Goal: Task Accomplishment & Management: Use online tool/utility

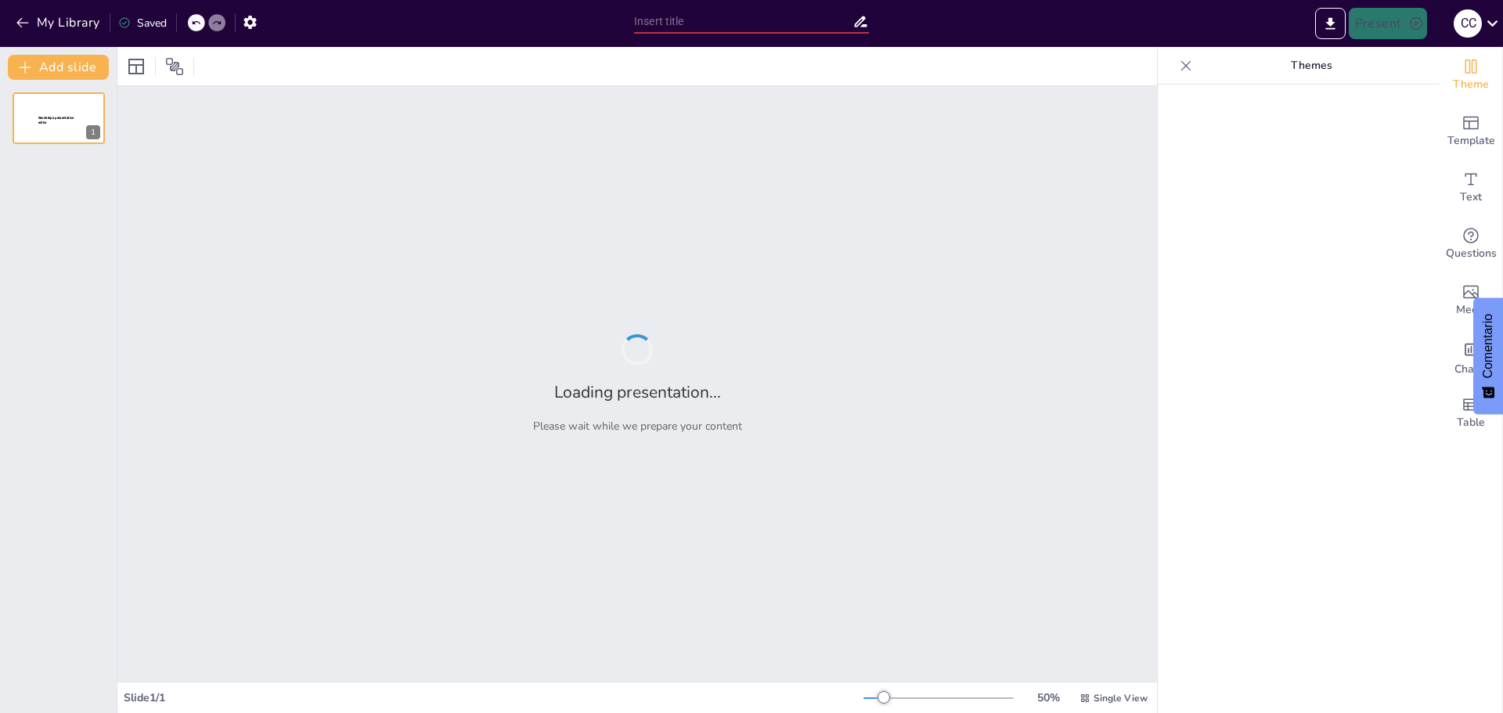
type input "Optimización del Uso de Papel: Prácticas Sostenibles en la Oficina"
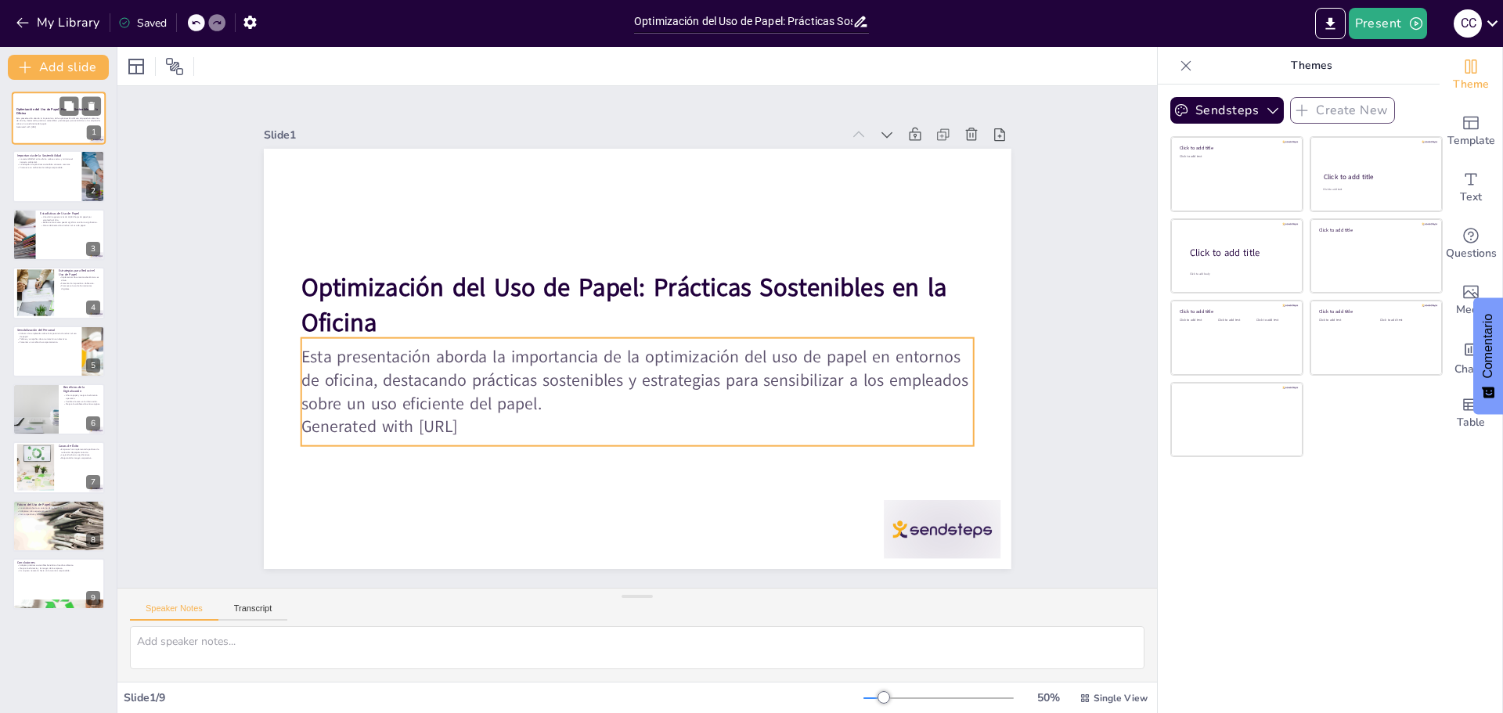
click at [48, 124] on p "Esta presentación aborda la importancia de la optimización del uso de papel en …" at bounding box center [58, 121] width 85 height 9
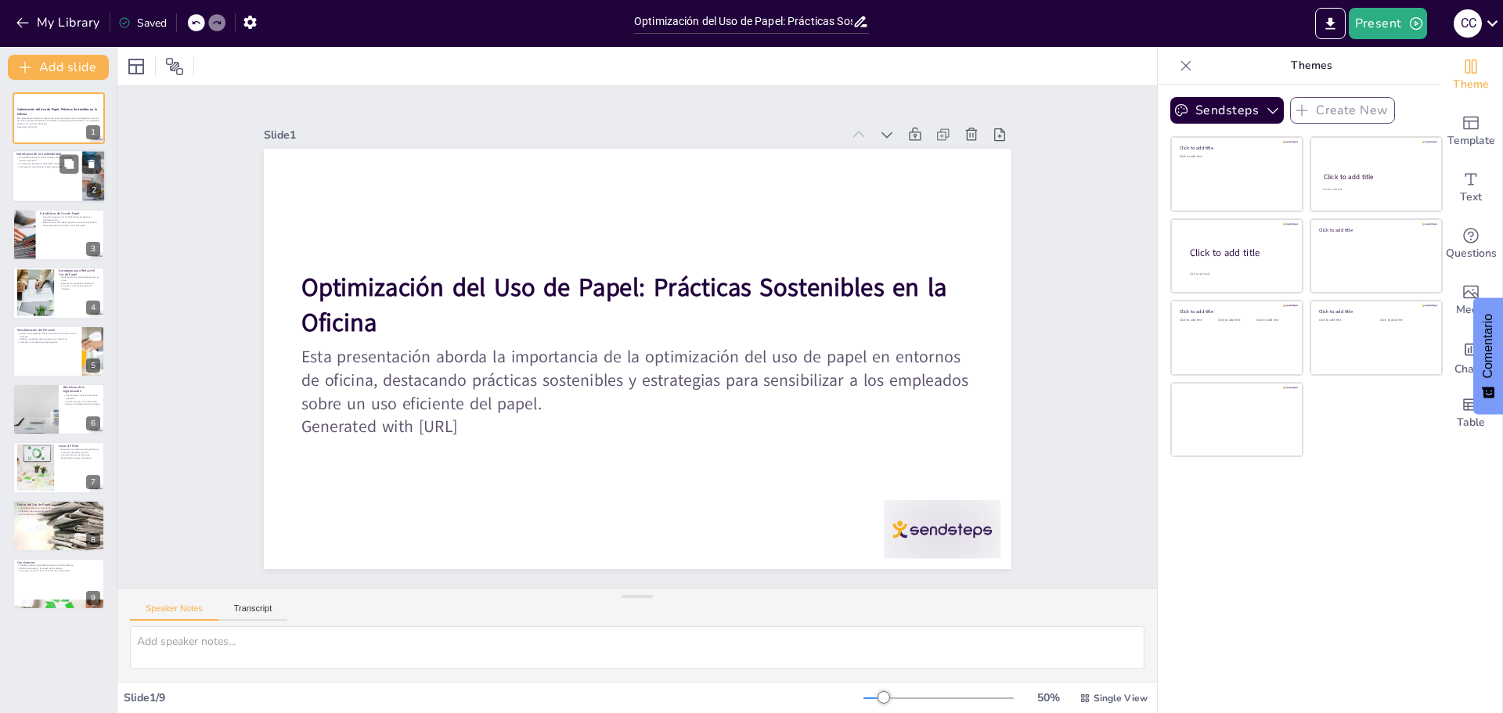
click at [50, 176] on div at bounding box center [59, 176] width 94 height 53
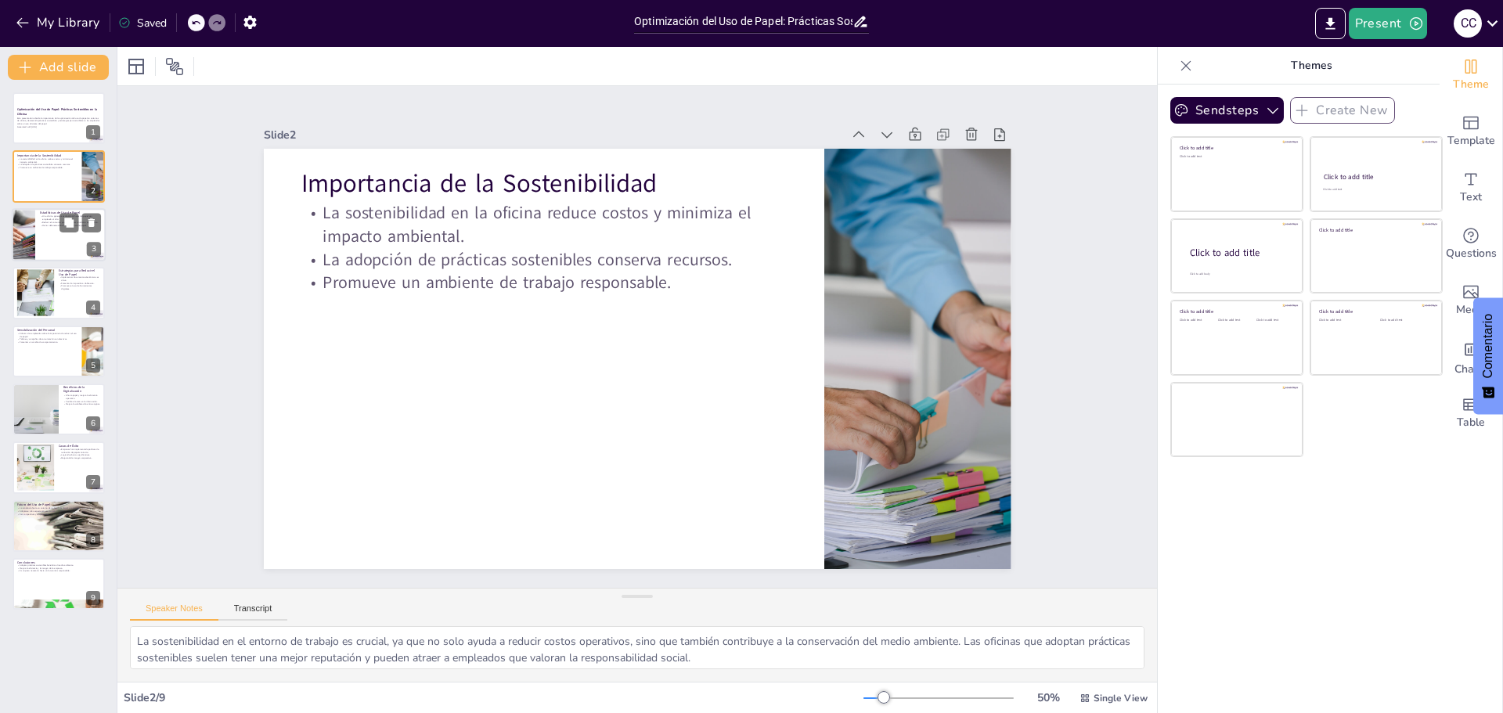
click at [56, 237] on div at bounding box center [59, 234] width 94 height 53
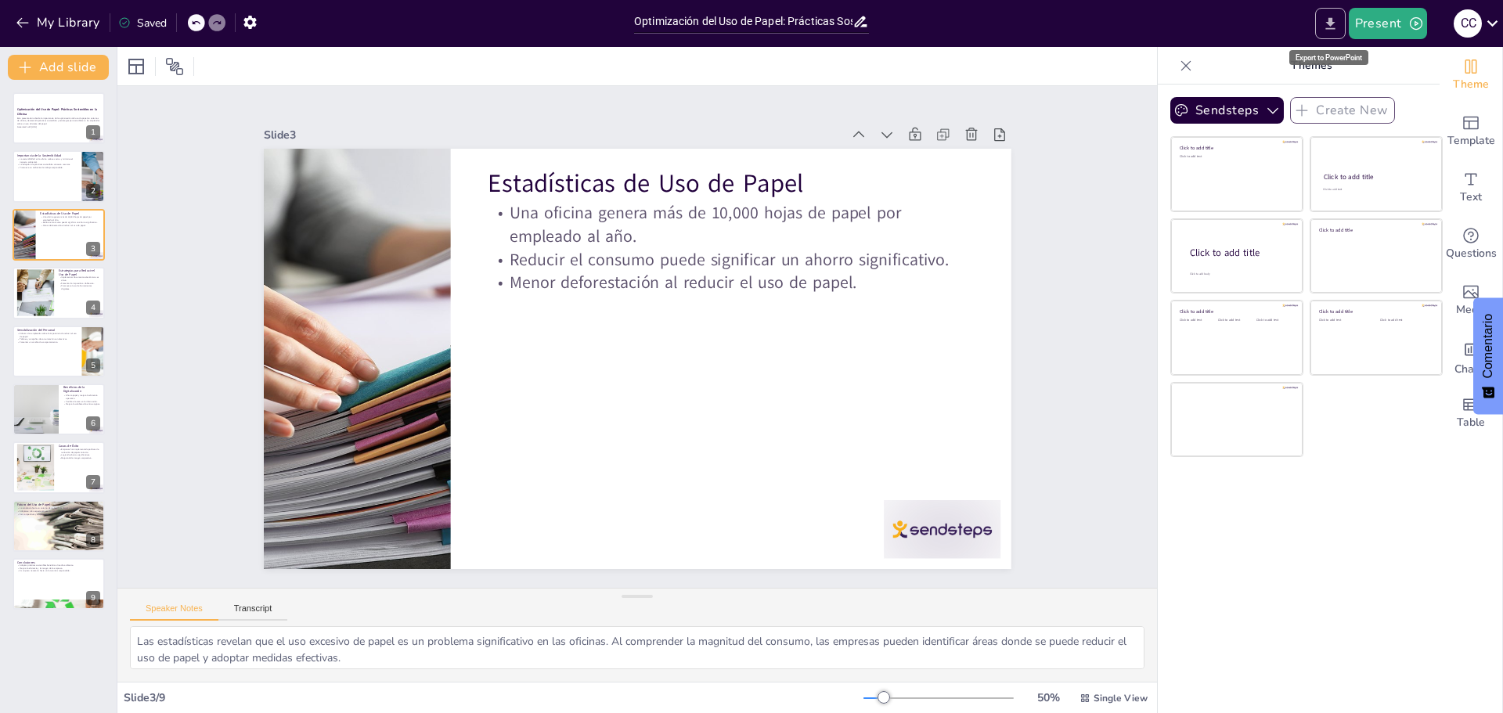
click at [1328, 22] on icon "Export to PowerPoint" at bounding box center [1329, 23] width 9 height 12
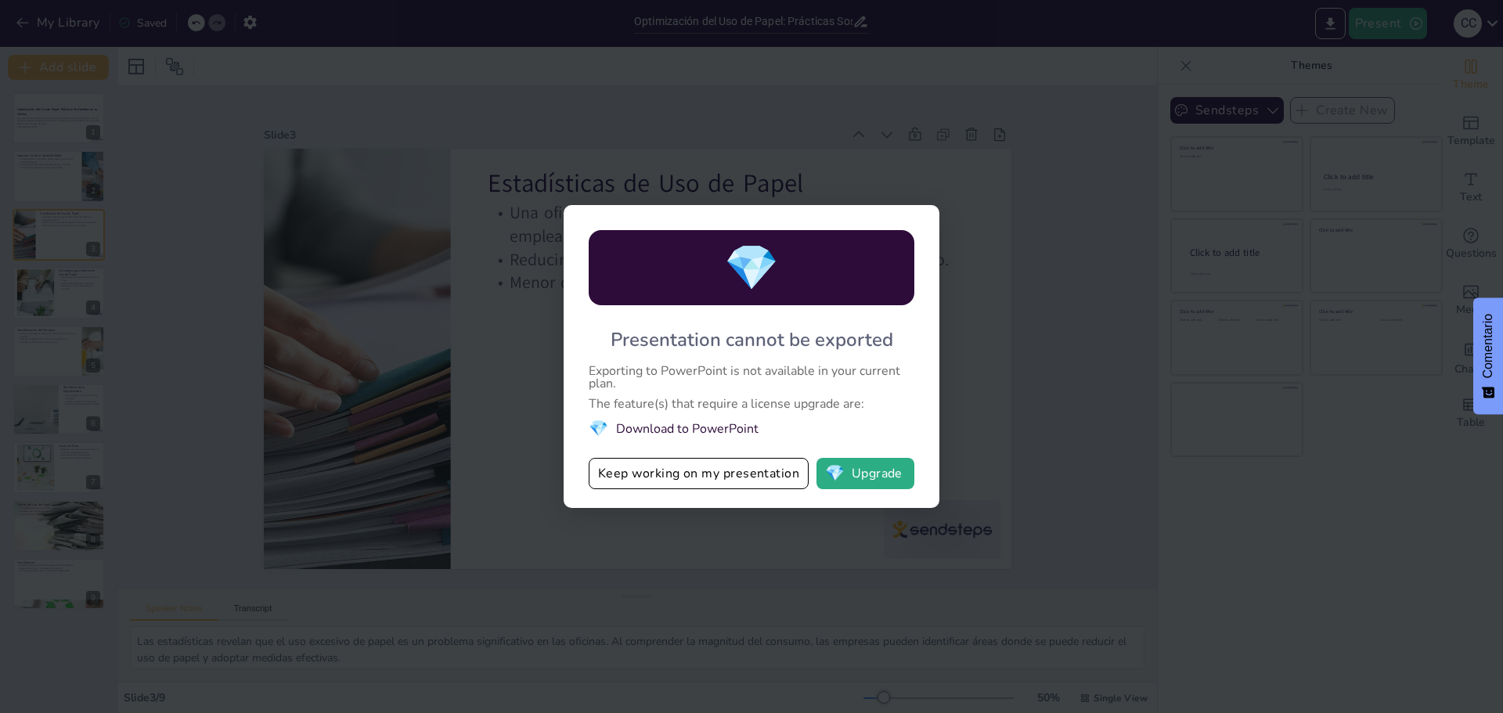
click at [1058, 366] on div "💎 Presentation cannot be exported Exporting to PowerPoint is not available in y…" at bounding box center [751, 356] width 1503 height 713
click at [687, 476] on button "Keep working on my presentation" at bounding box center [699, 473] width 220 height 31
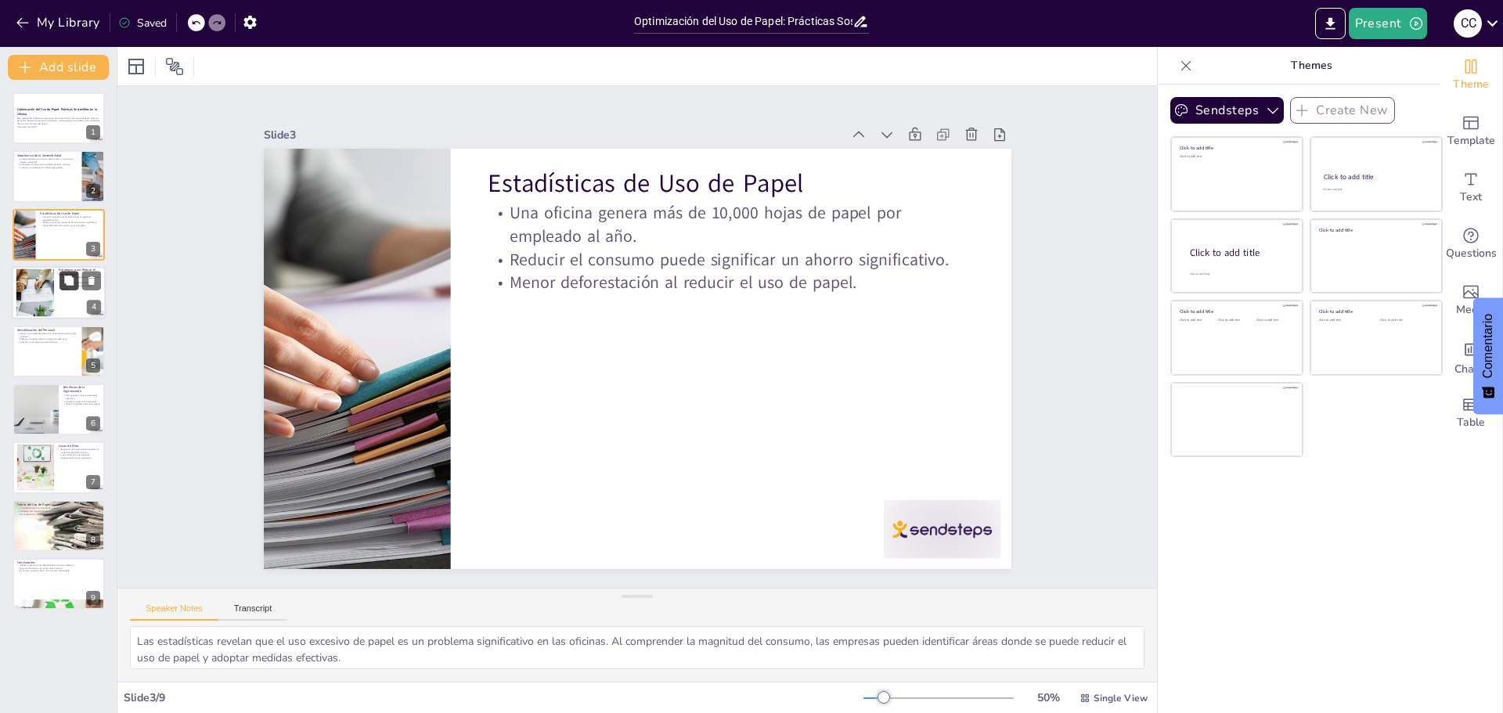
click at [59, 289] on button at bounding box center [68, 281] width 19 height 19
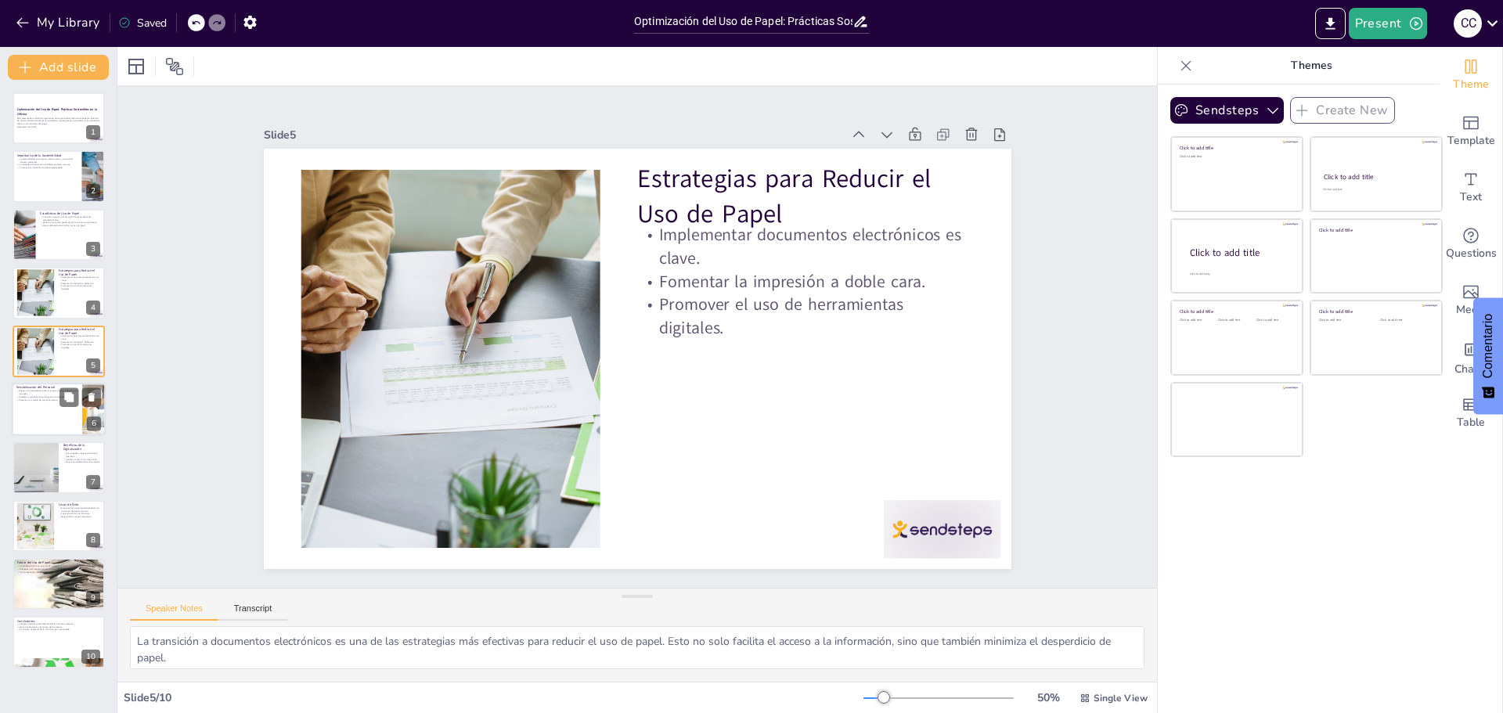
click at [31, 405] on div at bounding box center [59, 409] width 94 height 53
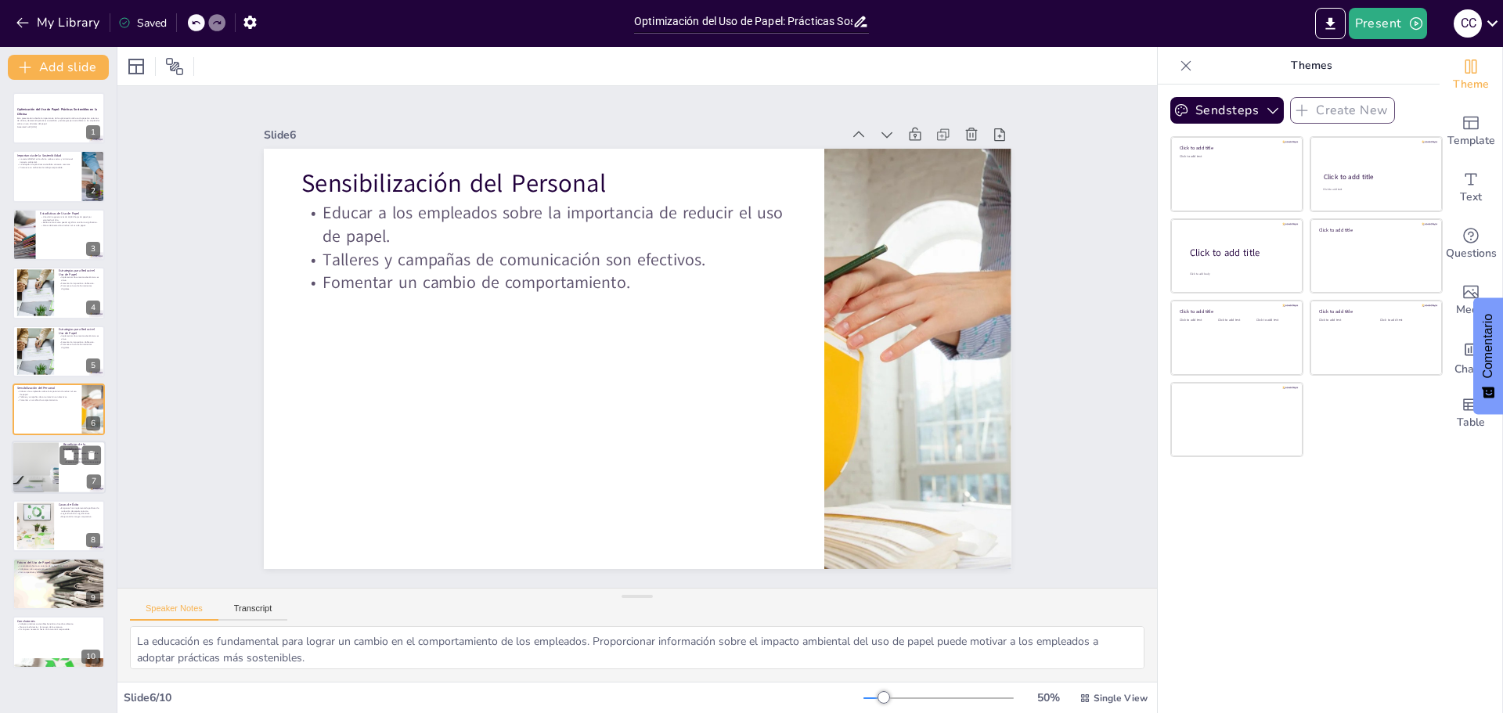
click at [58, 465] on div at bounding box center [35, 467] width 82 height 53
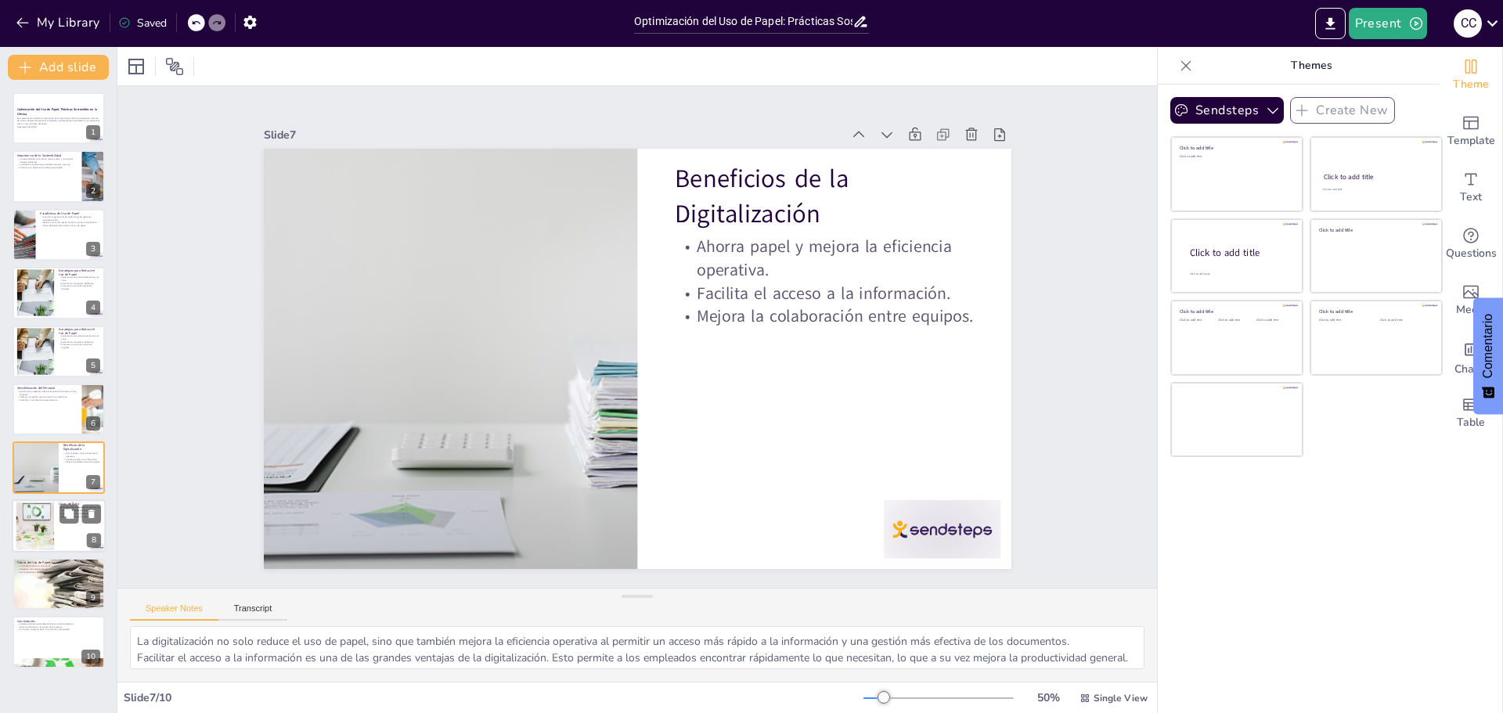
click at [60, 524] on div at bounding box center [59, 525] width 94 height 53
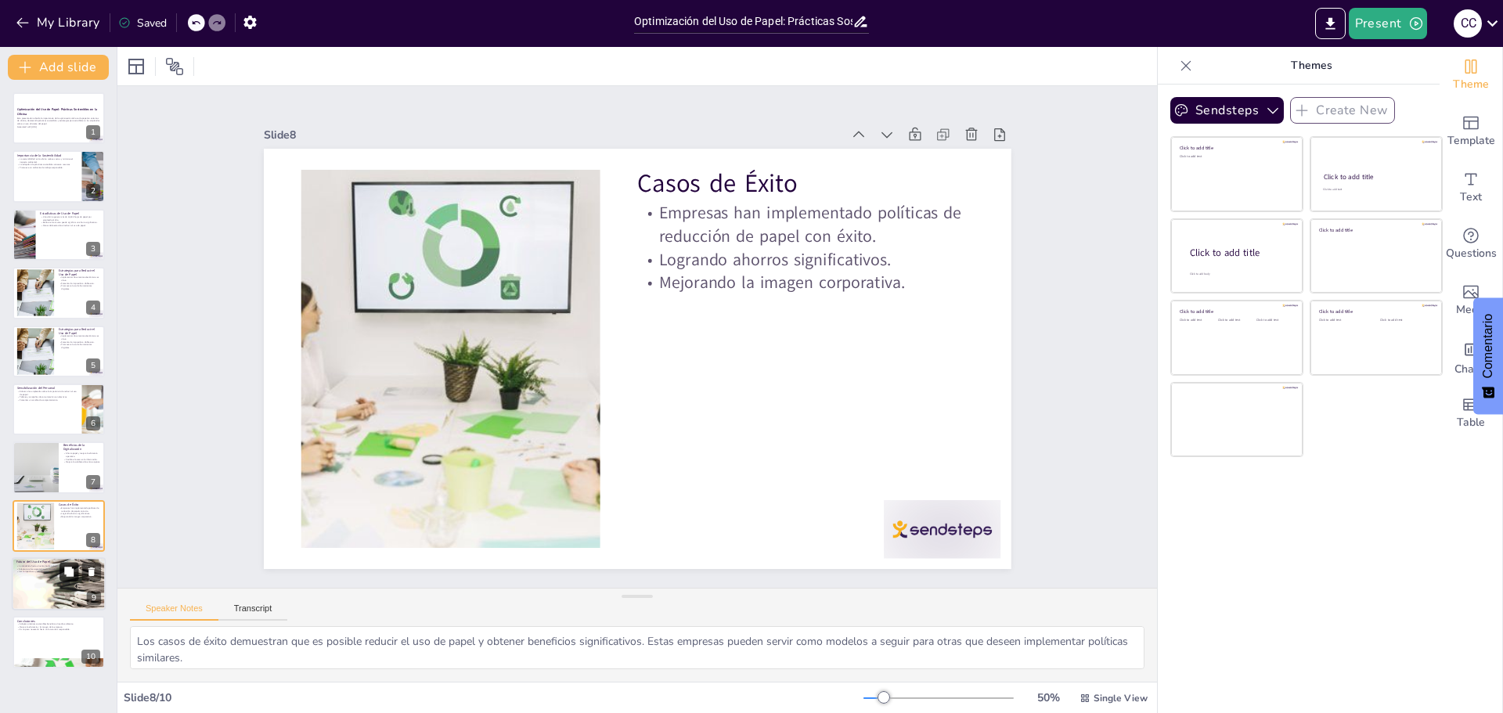
click at [72, 581] on button at bounding box center [68, 571] width 19 height 19
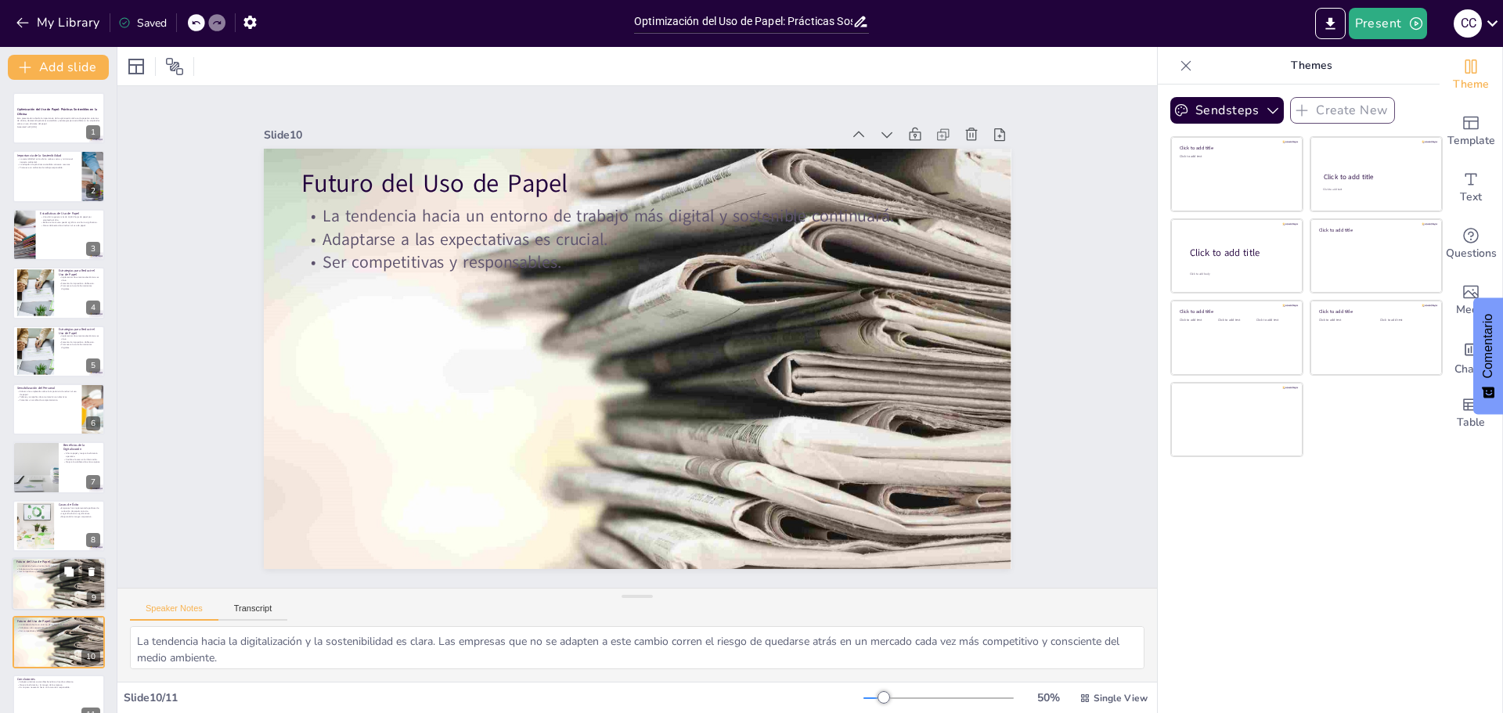
scroll to position [26, 0]
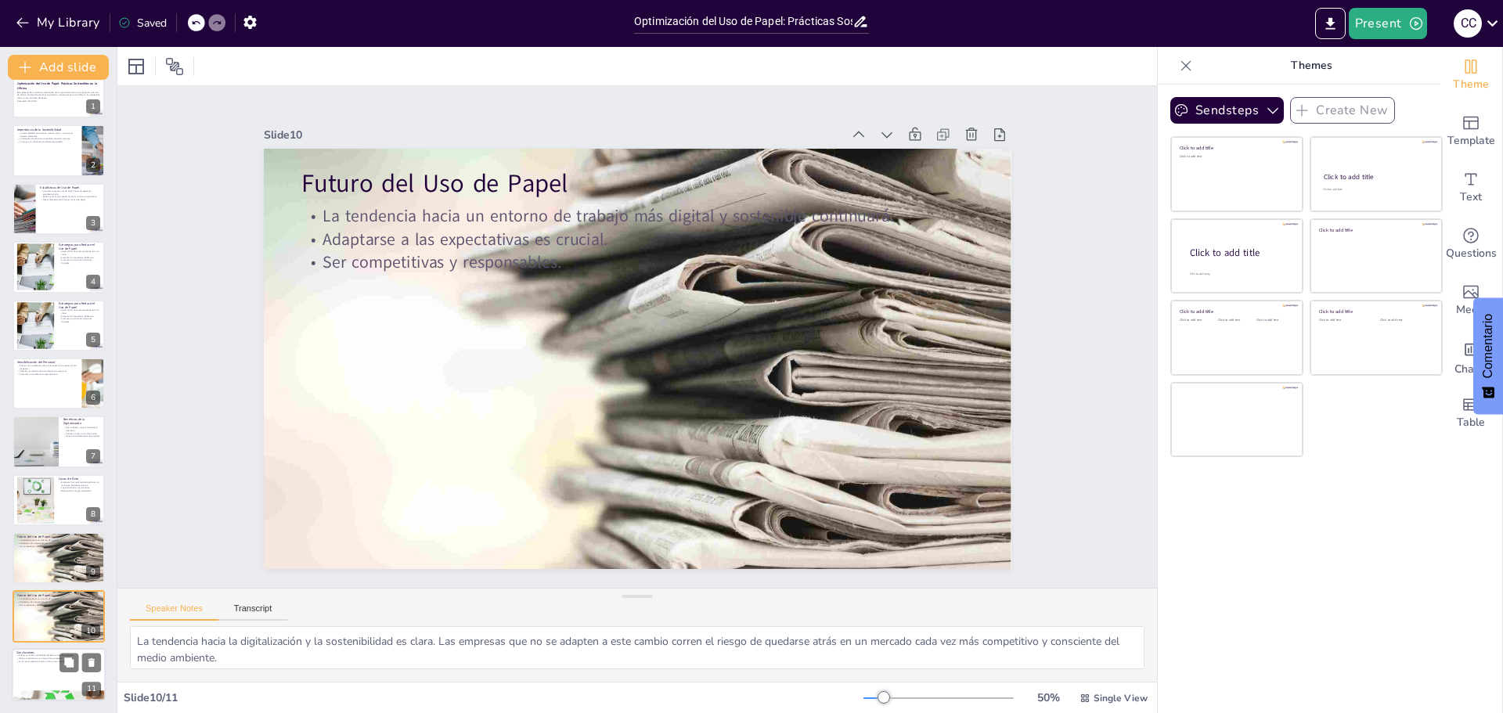
click at [53, 662] on p "Es un paso necesario hacia un futuro más responsable." at bounding box center [58, 661] width 85 height 3
type textarea "Adoptar prácticas sostenibles en el uso de papel no solo ayuda al medio ambient…"
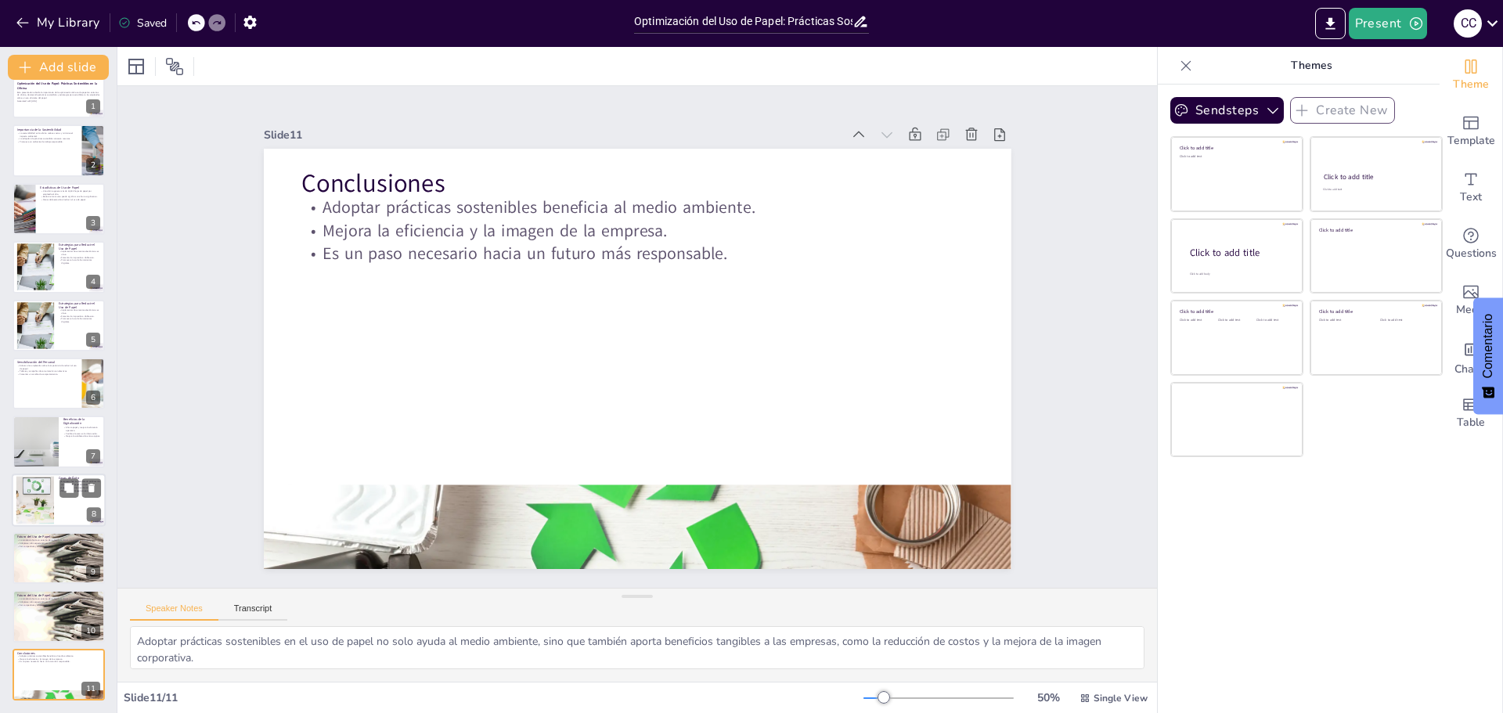
scroll to position [0, 0]
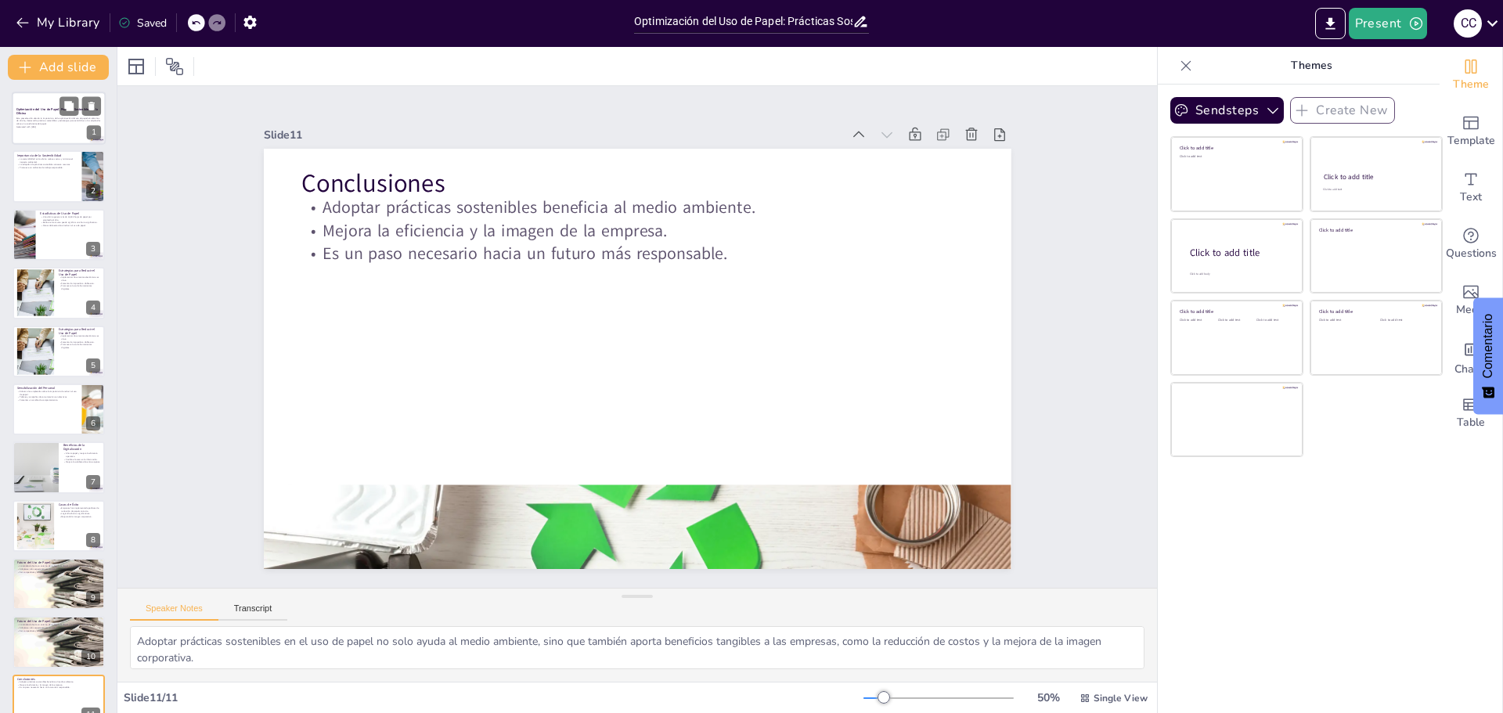
click at [15, 110] on div at bounding box center [59, 118] width 94 height 53
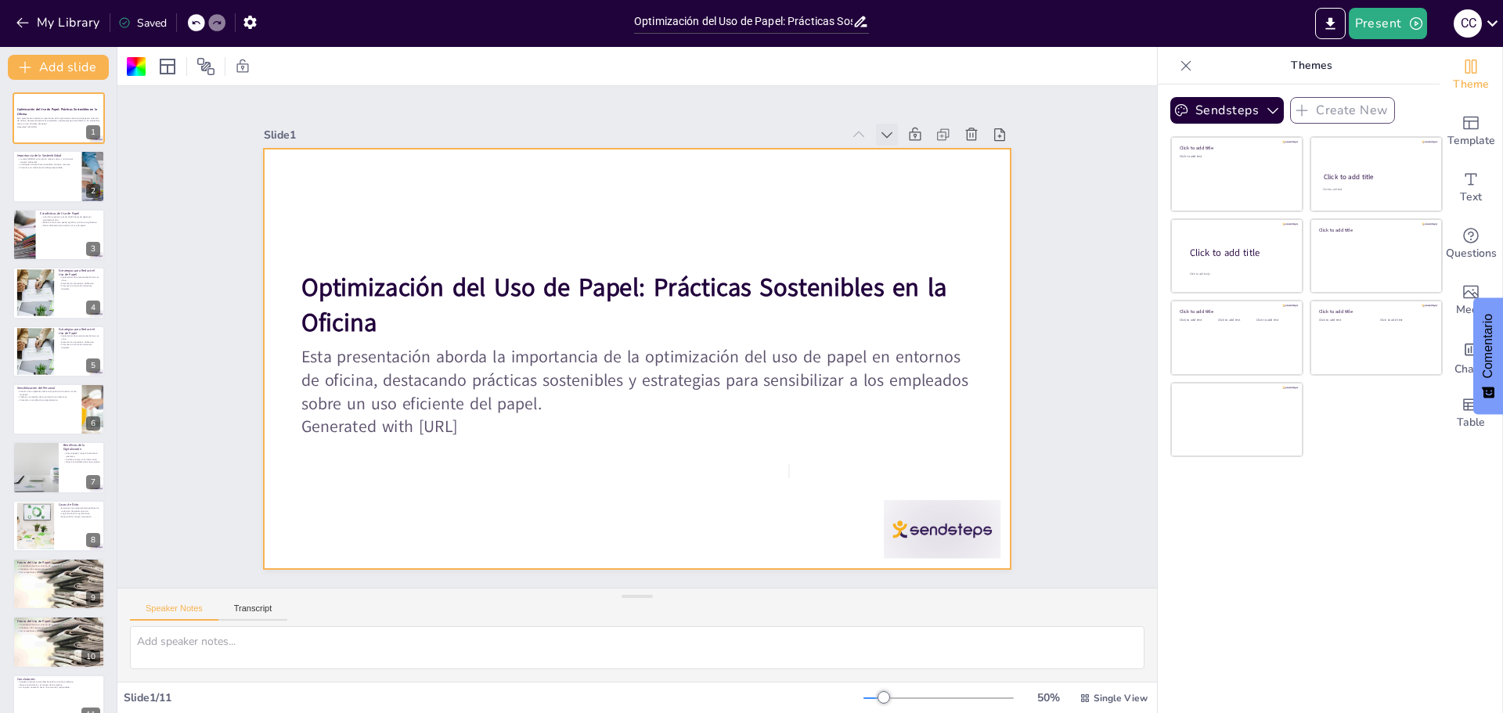
click at [899, 153] on icon at bounding box center [907, 161] width 17 height 17
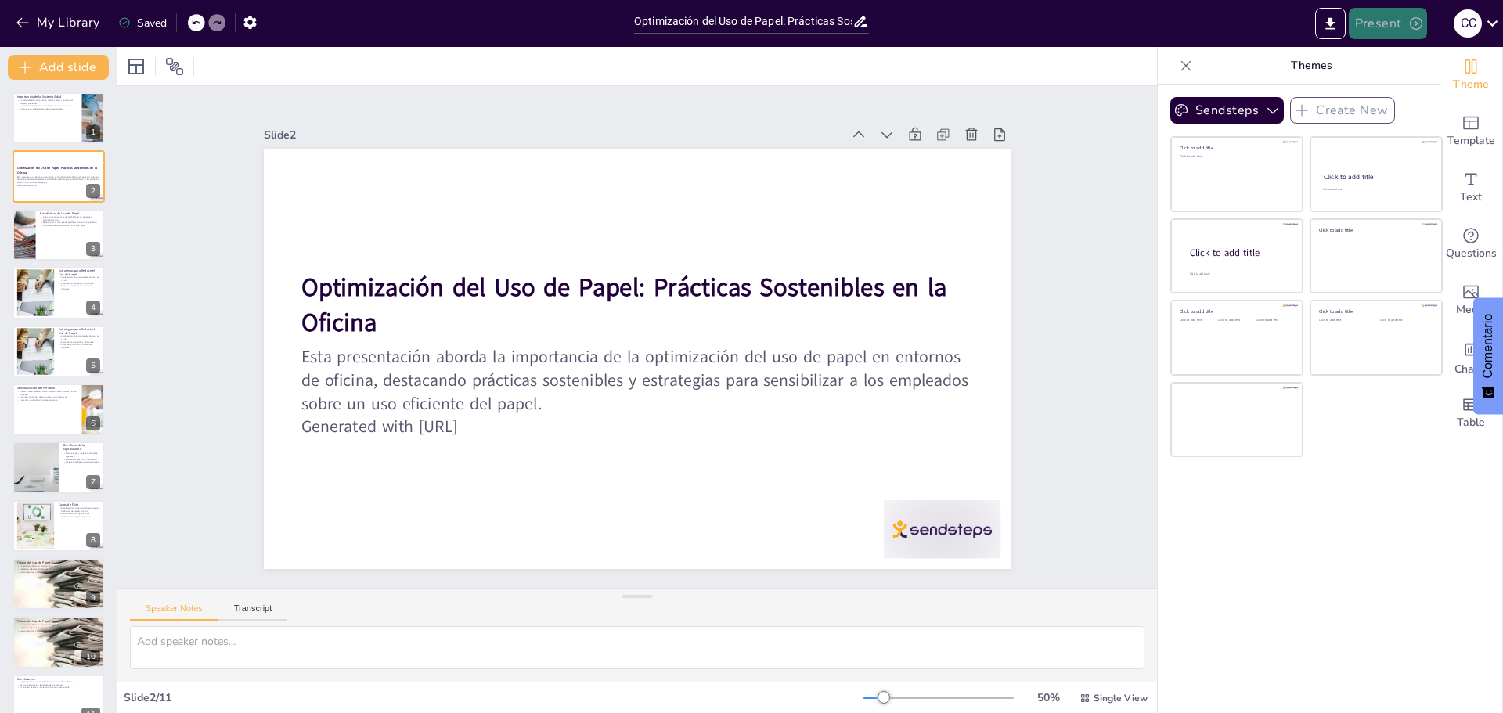
click at [1401, 18] on button "Present" at bounding box center [1388, 23] width 78 height 31
click at [1412, 63] on font "Presentación de vista previa" at bounding box center [1429, 58] width 133 height 12
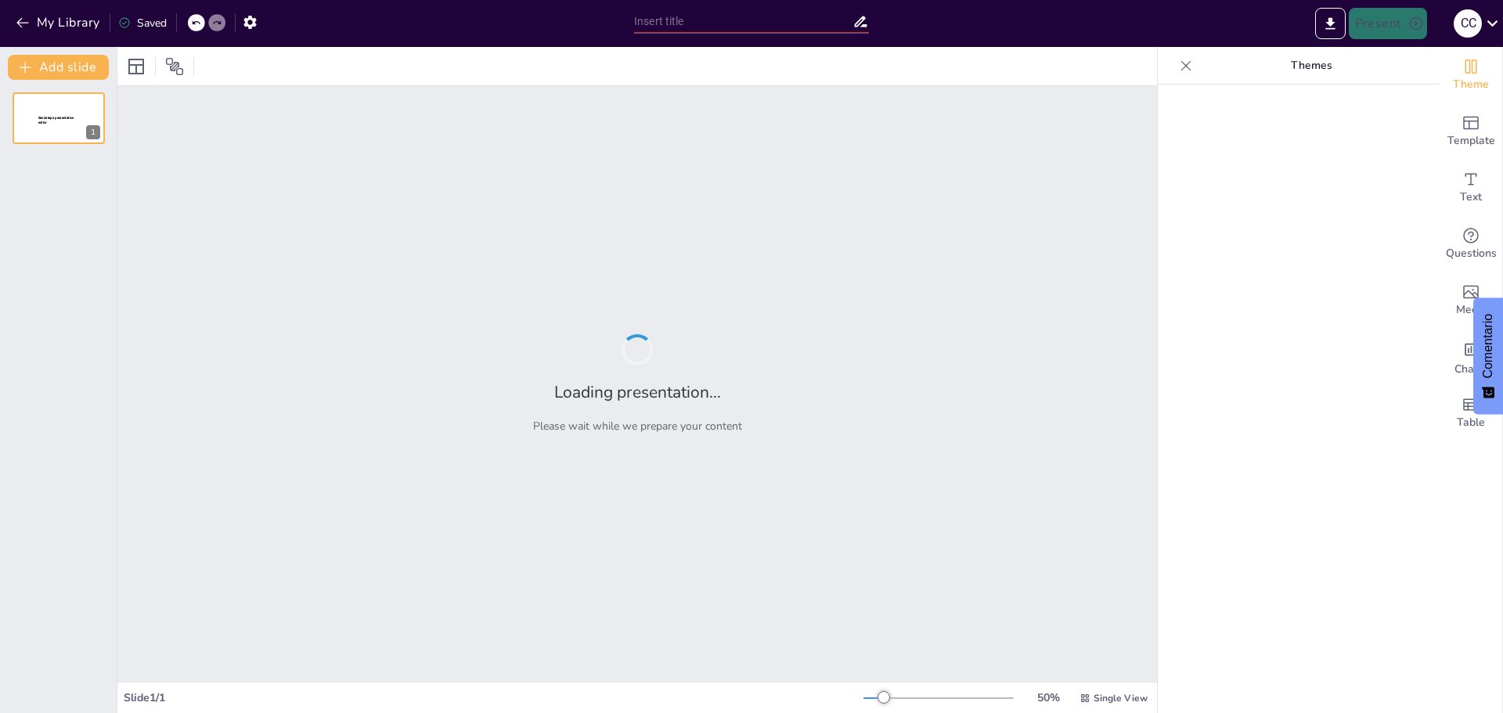
type input "Optimización del Uso de Papel: Prácticas Sostenibles en la Oficina"
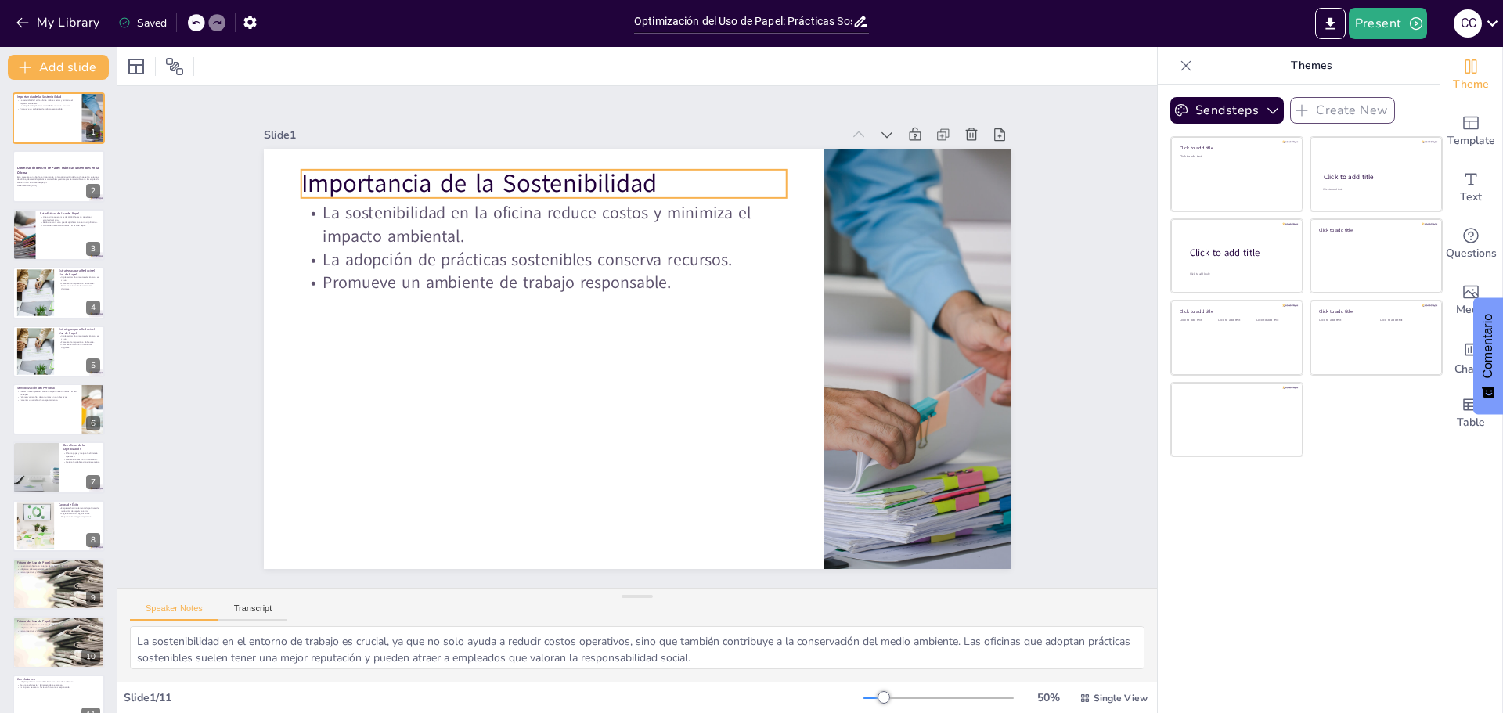
click at [380, 178] on p "Importancia de la Sostenibilidad" at bounding box center [560, 174] width 487 height 85
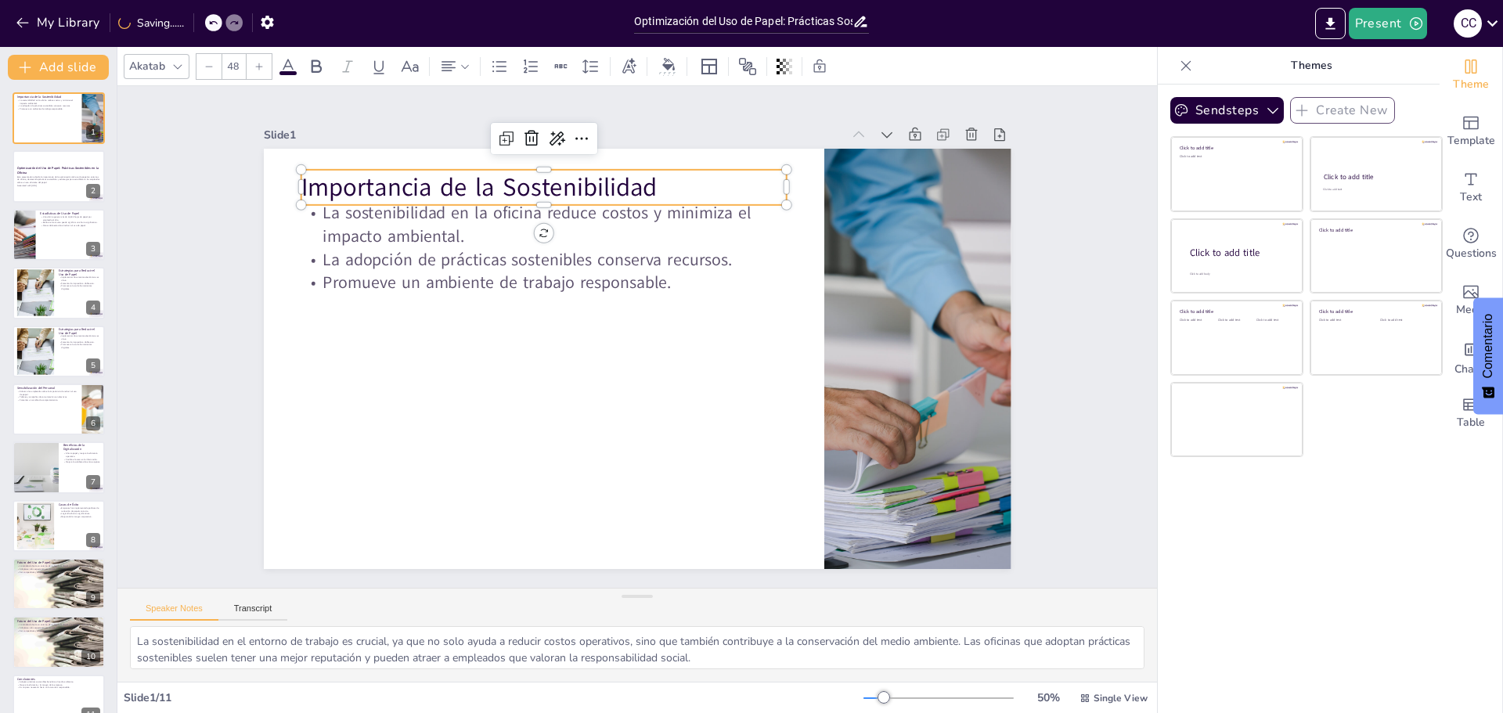
drag, startPoint x: 427, startPoint y: 164, endPoint x: 402, endPoint y: 171, distance: 25.3
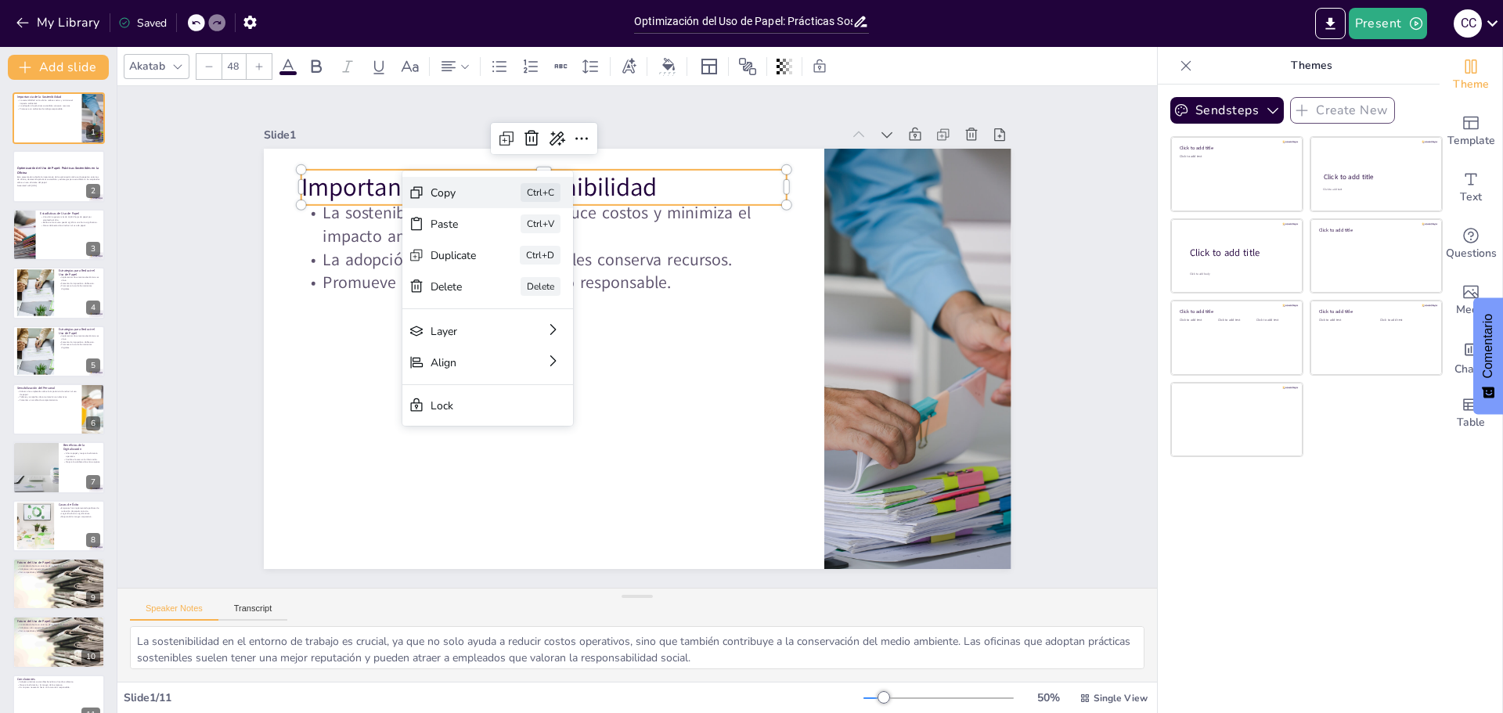
click at [553, 262] on div "Copy" at bounding box center [577, 272] width 48 height 20
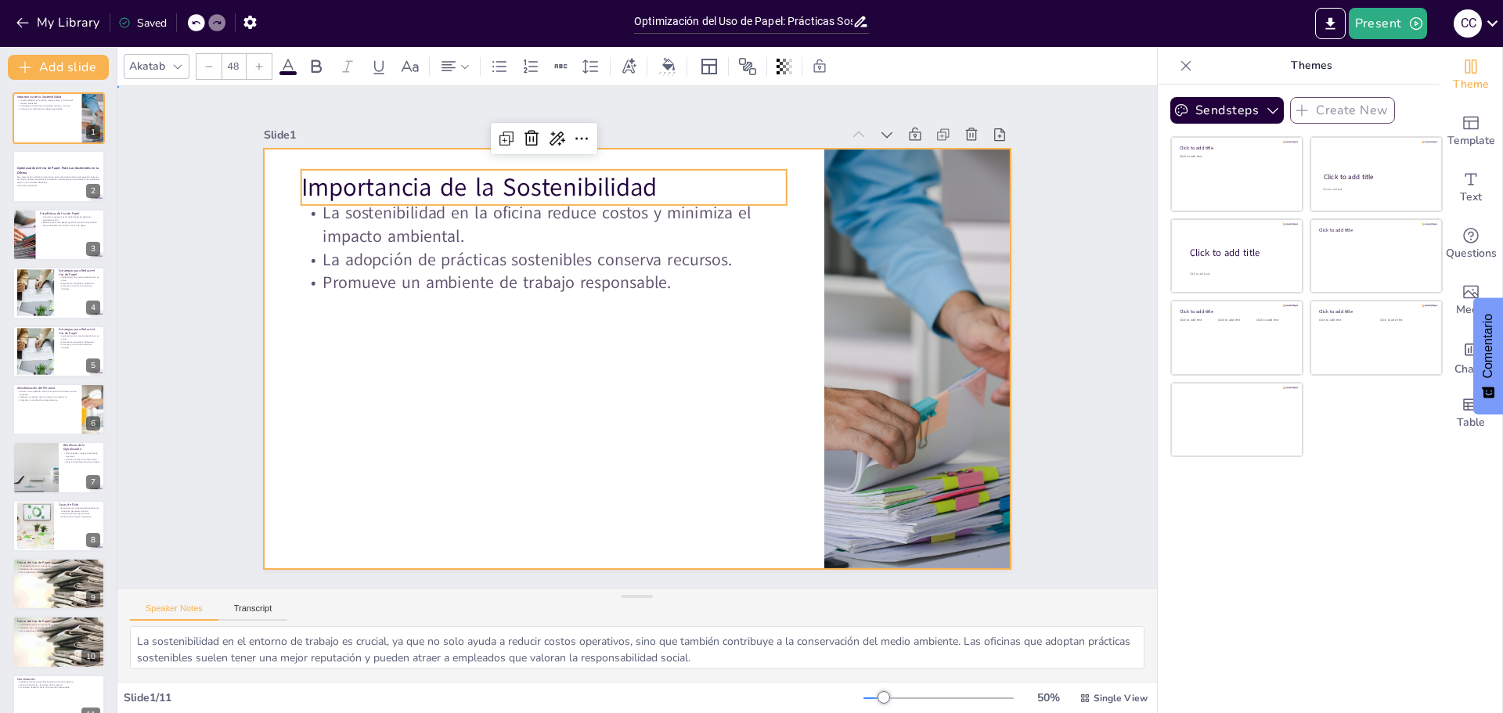
click at [382, 487] on div at bounding box center [634, 358] width 787 height 496
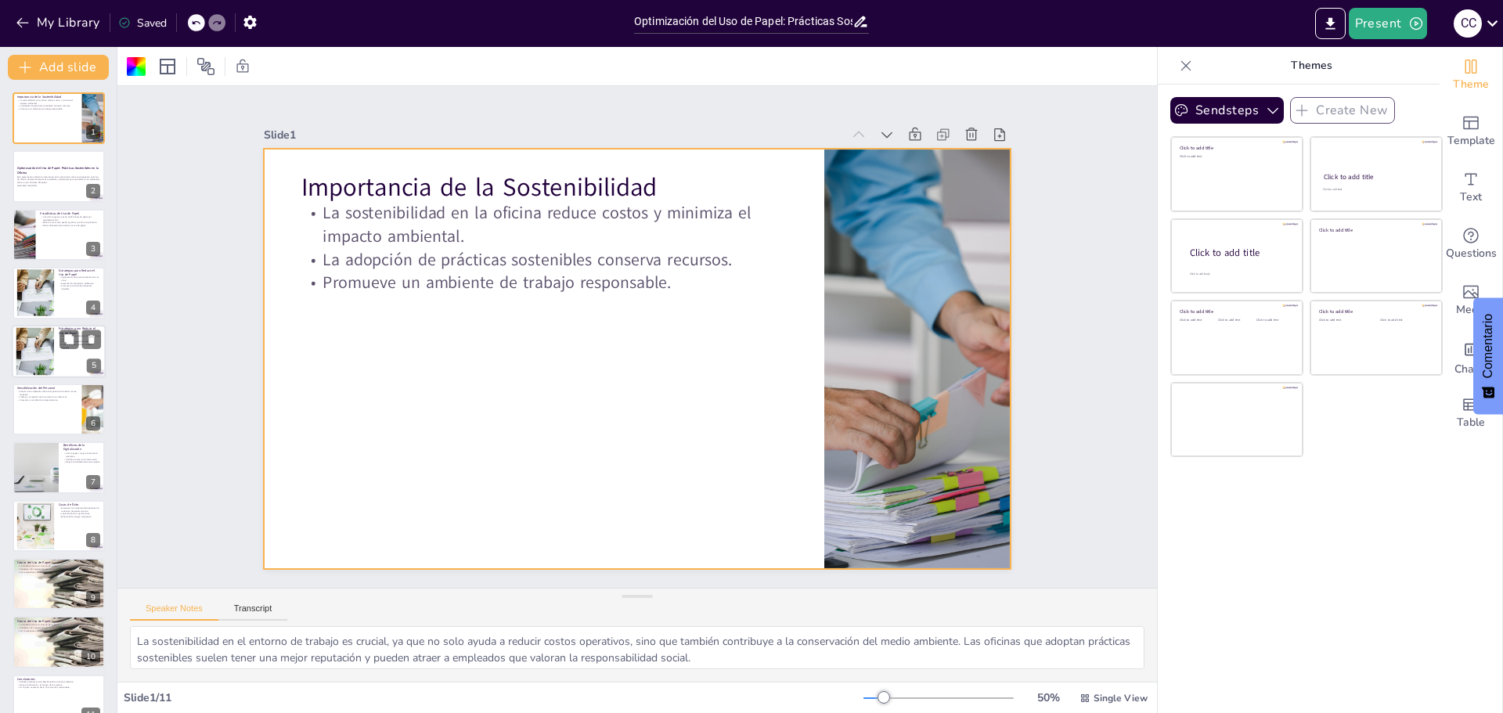
scroll to position [26, 0]
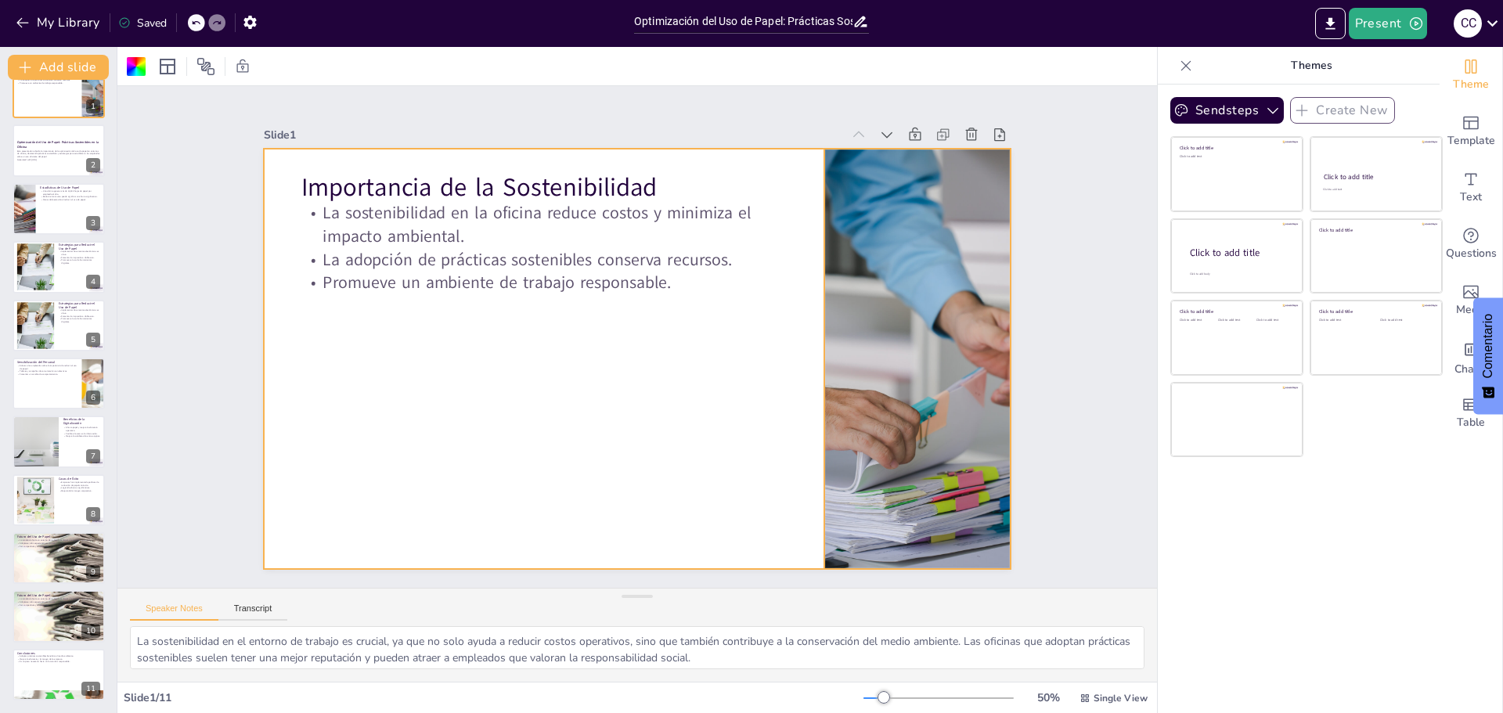
click at [936, 228] on div at bounding box center [913, 388] width 671 height 484
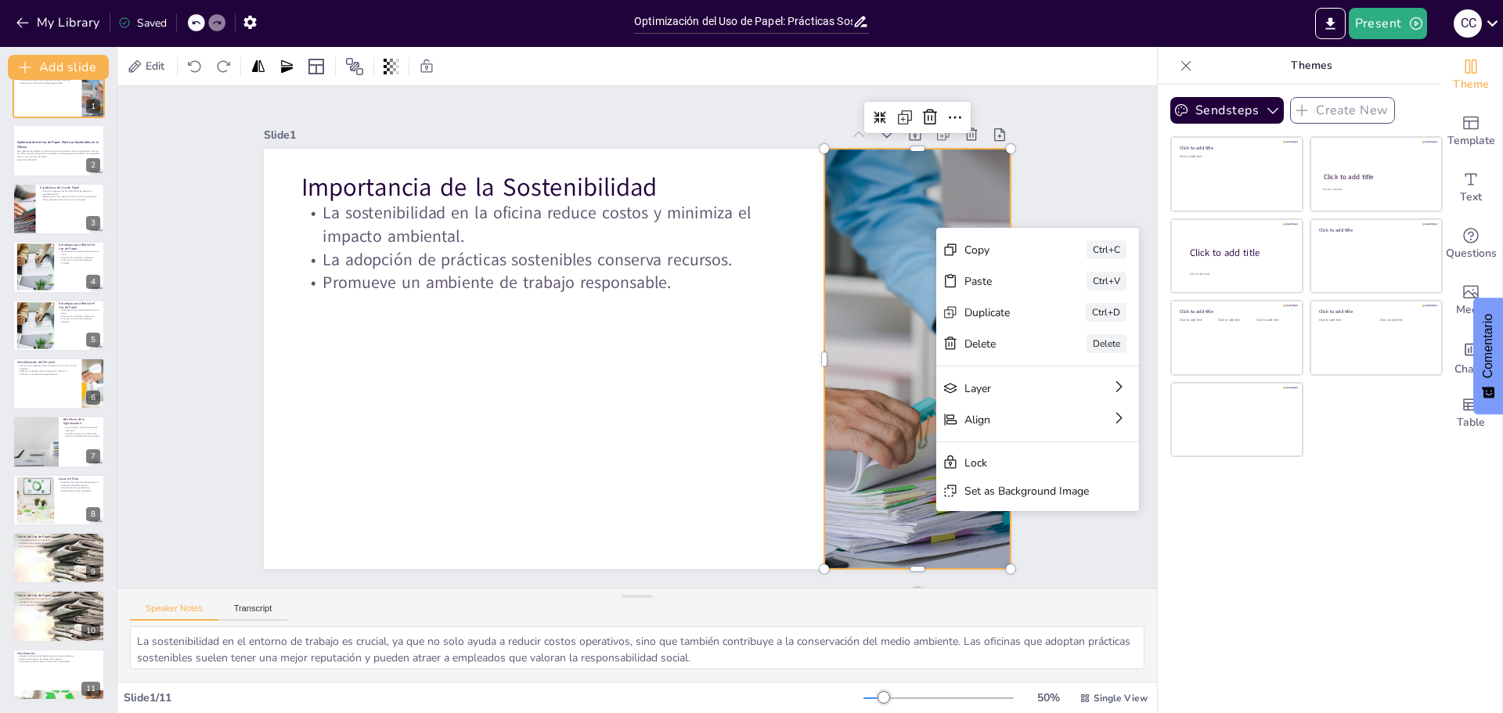
click at [1079, 375] on div "Copy" at bounding box center [1118, 386] width 79 height 23
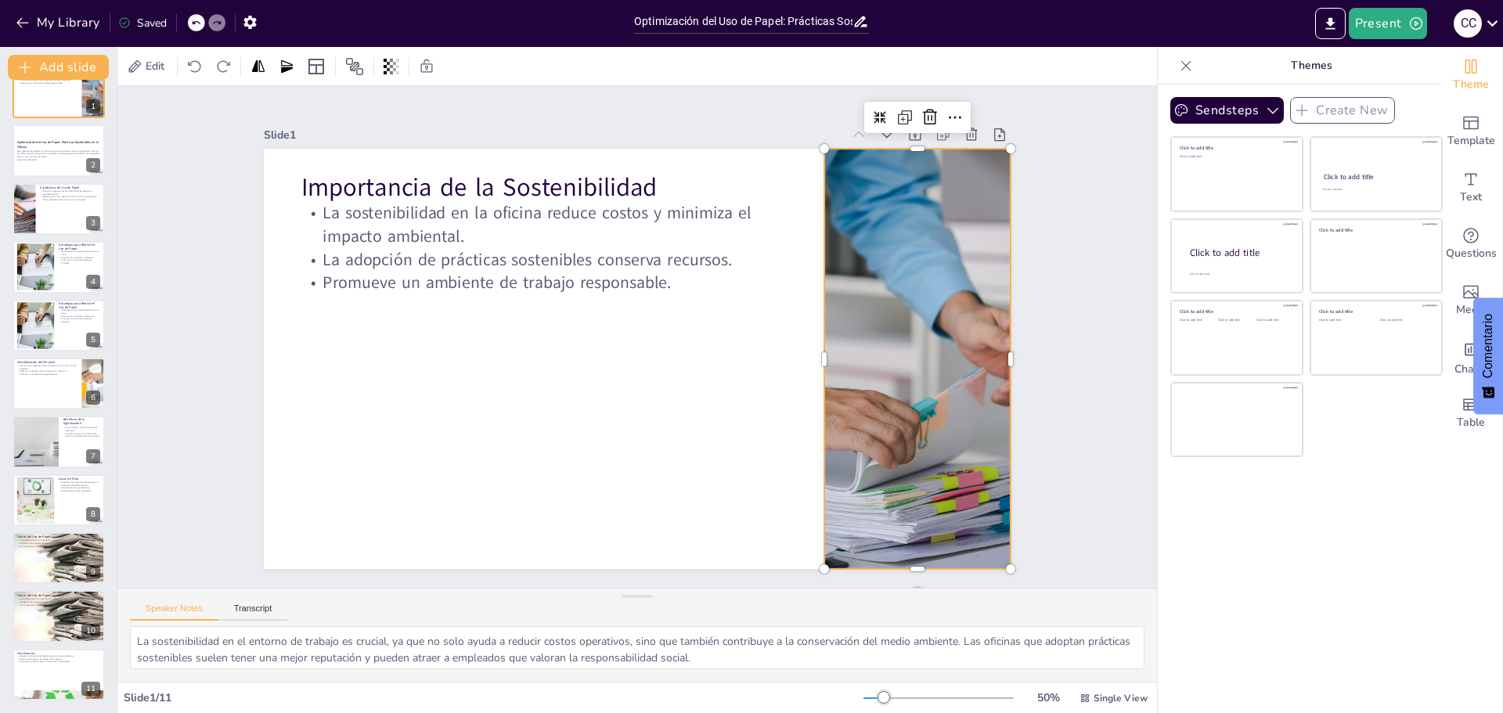
click at [1173, 62] on div at bounding box center [1185, 65] width 25 height 25
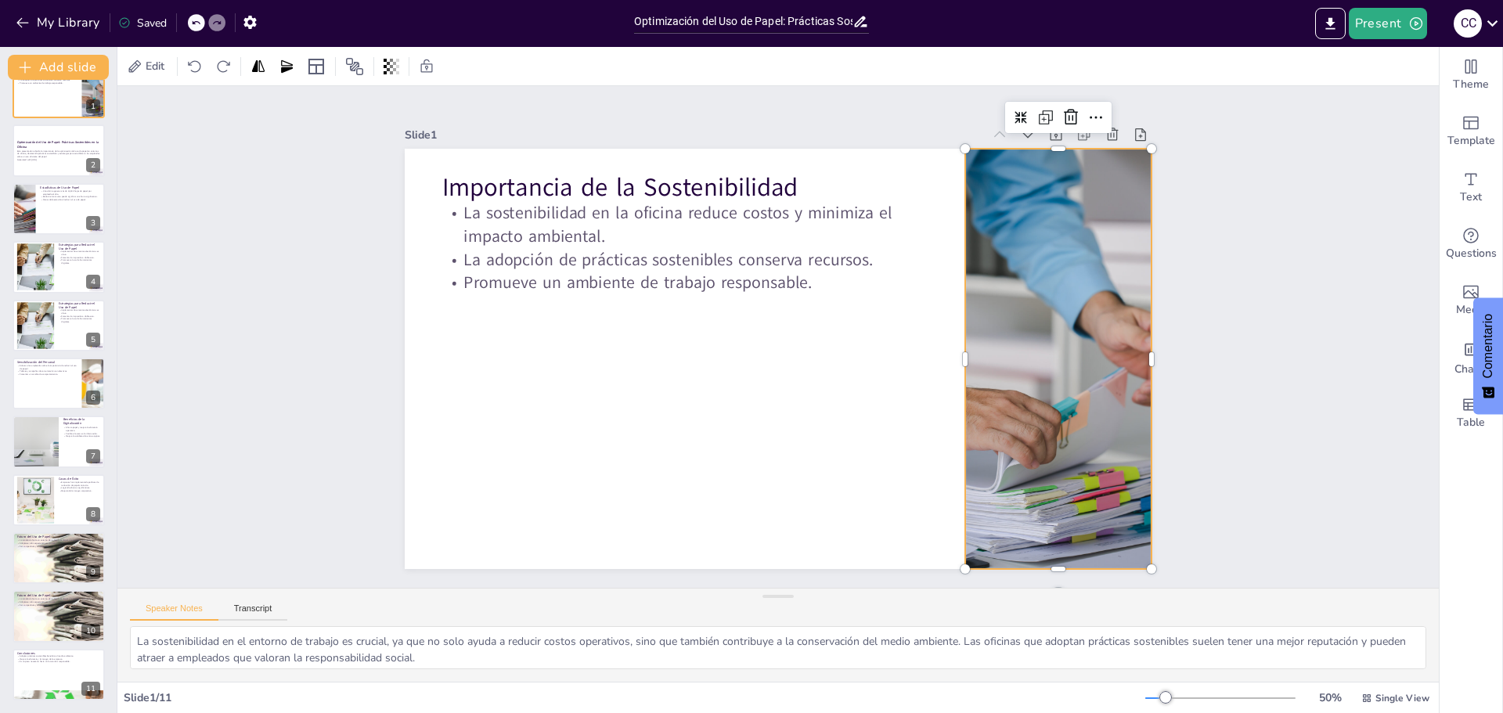
click at [1248, 319] on div "Slide 1 Importancia de la Sostenibilidad La sostenibilidad en la oficina reduce…" at bounding box center [778, 337] width 1396 height 765
